Goal: Task Accomplishment & Management: Use online tool/utility

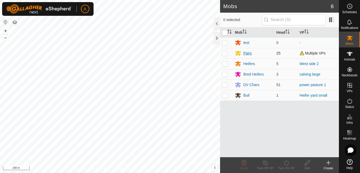
click at [247, 53] on div "Pairs" at bounding box center [247, 54] width 8 height 6
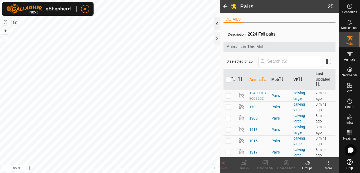
click at [217, 23] on div at bounding box center [217, 23] width 6 height 13
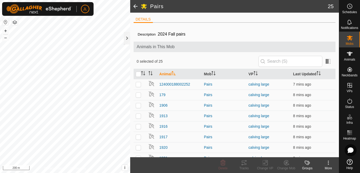
scroll to position [127, 0]
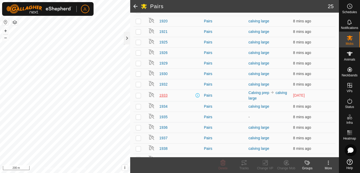
click at [162, 95] on span "1933" at bounding box center [163, 96] width 8 height 6
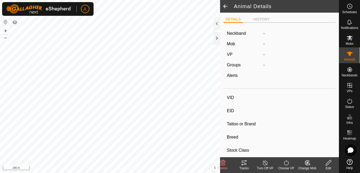
type input "1933"
type input "124000179532298"
type input "-"
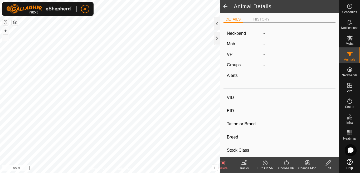
type input "0 kg"
type input "-"
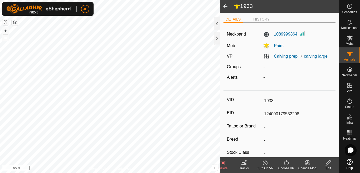
click at [266, 163] on icon at bounding box center [265, 163] width 7 height 6
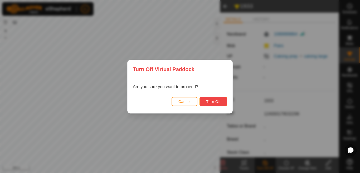
click at [210, 103] on span "Turn Off" at bounding box center [213, 102] width 14 height 4
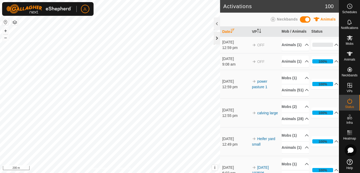
click at [216, 41] on div at bounding box center [217, 38] width 6 height 13
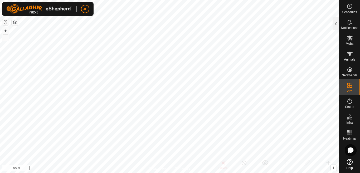
checkbox input "false"
checkbox input "true"
click at [336, 23] on div at bounding box center [336, 23] width 6 height 13
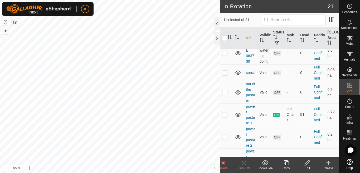
scroll to position [433, 0]
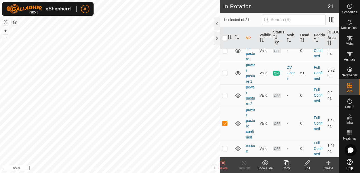
click at [307, 165] on icon at bounding box center [307, 163] width 7 height 6
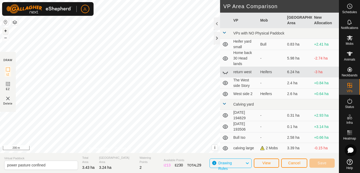
click at [5, 29] on button "+" at bounding box center [5, 31] width 6 height 6
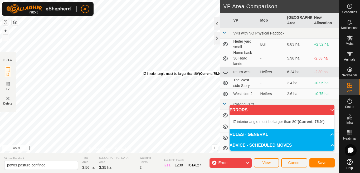
click at [143, 71] on div "IZ interior angle must be larger than 80° (Current: 75.9°) ." at bounding box center [183, 73] width 80 height 5
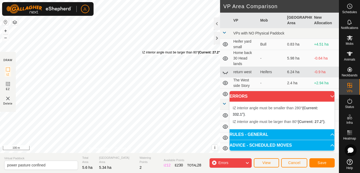
click at [142, 50] on div "IZ interior angle must be larger than 80° (Current: 27.2°) . + – ⇧ i This appli…" at bounding box center [110, 76] width 220 height 153
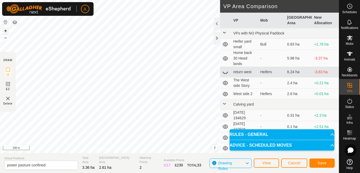
click at [7, 30] on button "+" at bounding box center [5, 31] width 6 height 6
click at [321, 163] on span "Save" at bounding box center [322, 163] width 9 height 4
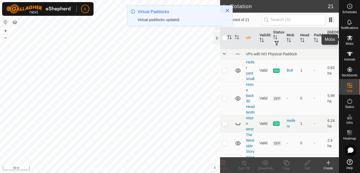
click at [350, 38] on icon at bounding box center [350, 38] width 6 height 5
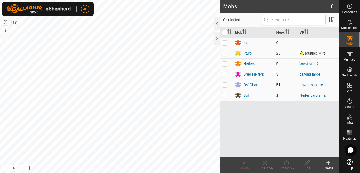
click at [225, 85] on p-checkbox at bounding box center [224, 85] width 5 height 4
checkbox input "true"
click at [285, 163] on icon at bounding box center [286, 163] width 7 height 6
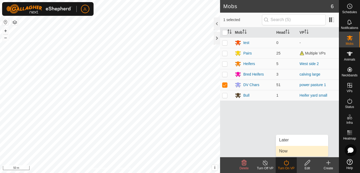
click at [286, 150] on link "Now" at bounding box center [302, 151] width 52 height 11
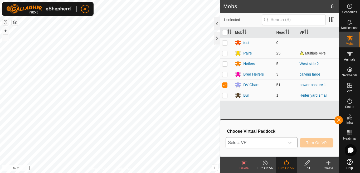
click at [290, 143] on icon "dropdown trigger" at bounding box center [290, 143] width 4 height 2
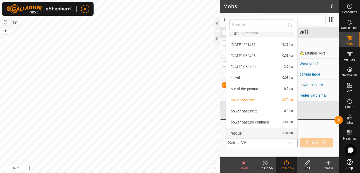
scroll to position [163, 0]
click at [264, 121] on li "power pasture confined 2.61 ha" at bounding box center [261, 121] width 71 height 11
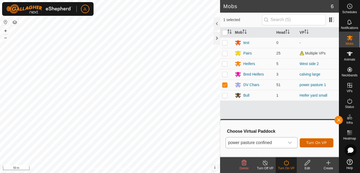
click at [316, 143] on span "Turn On VP" at bounding box center [316, 143] width 21 height 4
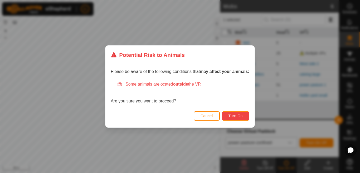
click at [236, 115] on span "Turn On" at bounding box center [236, 116] width 14 height 4
